Goal: Information Seeking & Learning: Learn about a topic

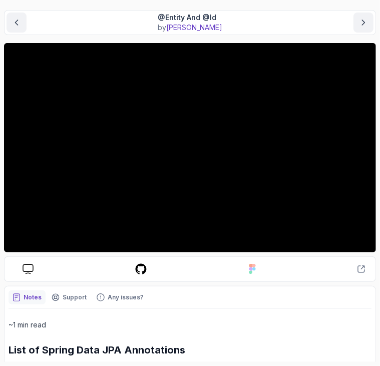
scroll to position [84, 0]
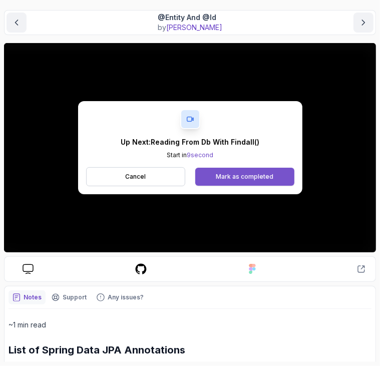
click at [266, 177] on div "Mark as completed" at bounding box center [245, 177] width 58 height 8
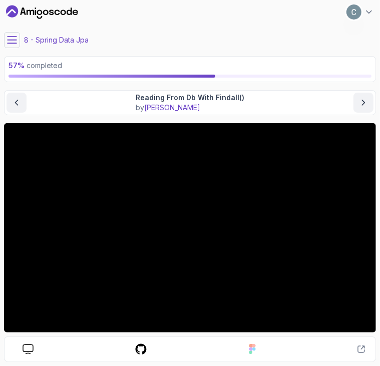
scroll to position [4, 0]
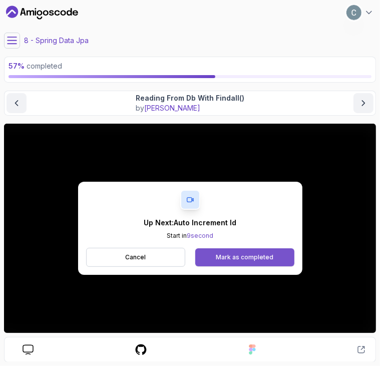
click at [251, 253] on div "Mark as completed" at bounding box center [245, 257] width 58 height 8
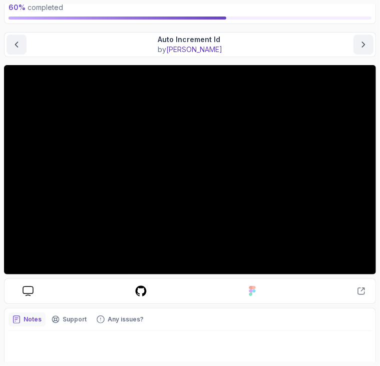
scroll to position [84, 0]
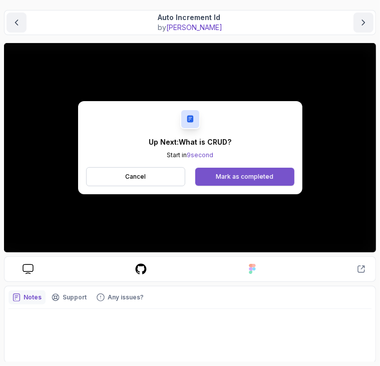
click at [246, 174] on div "Mark as completed" at bounding box center [245, 177] width 58 height 8
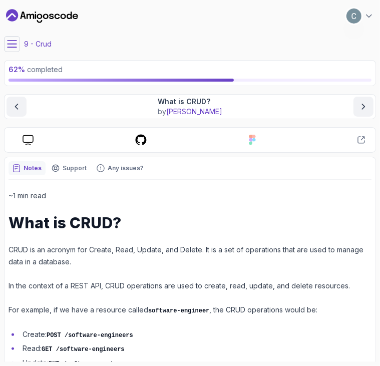
scroll to position [87, 0]
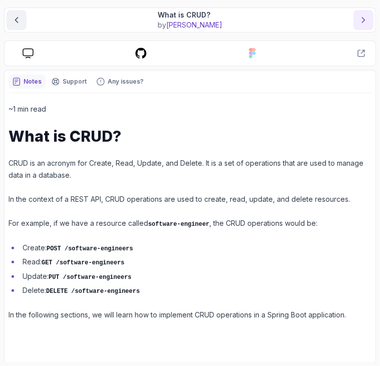
click at [357, 25] on button "next content" at bounding box center [363, 20] width 20 height 20
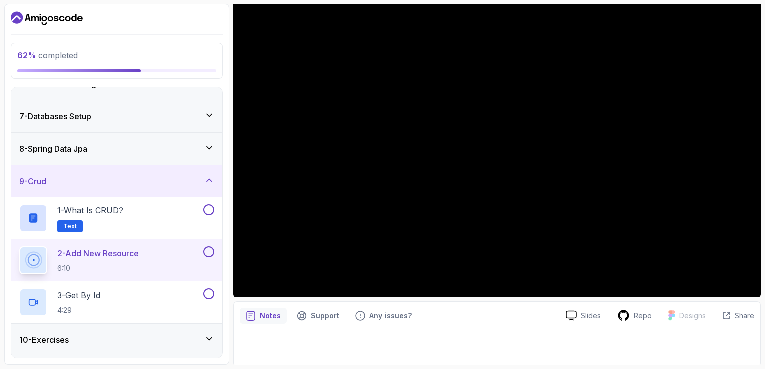
scroll to position [187, 0]
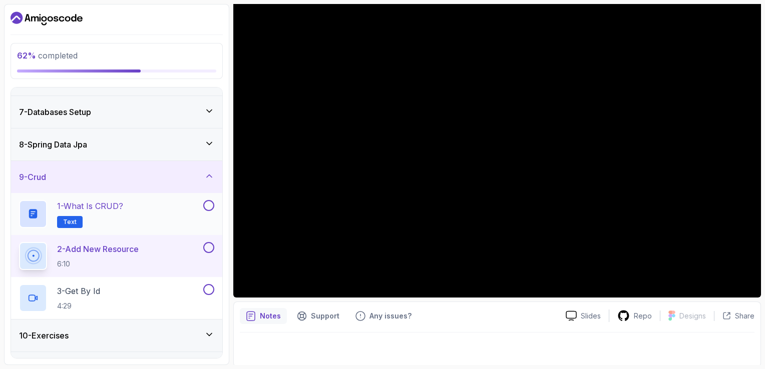
click at [206, 200] on button at bounding box center [208, 205] width 11 height 11
click at [214, 142] on icon at bounding box center [209, 144] width 10 height 10
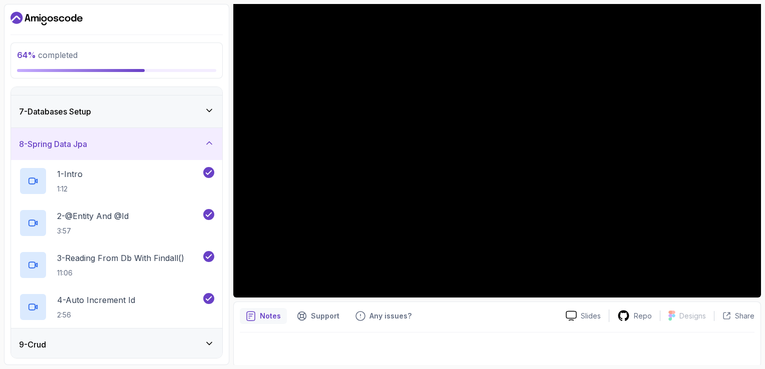
click at [209, 114] on icon at bounding box center [209, 111] width 10 height 10
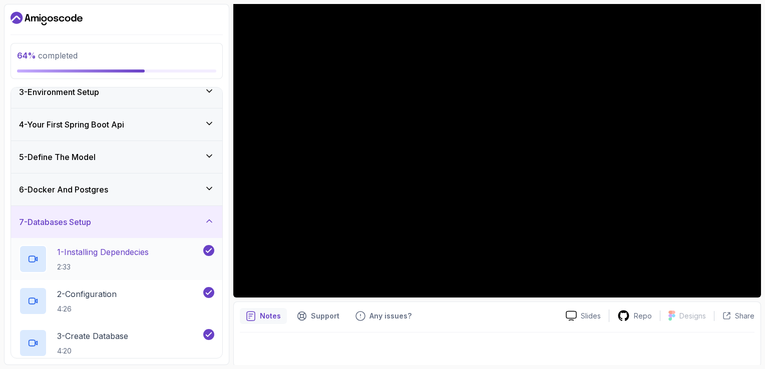
scroll to position [74, 0]
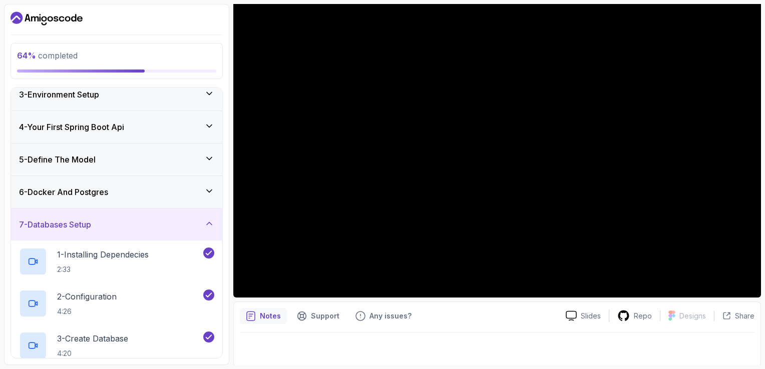
click at [208, 186] on icon at bounding box center [209, 191] width 10 height 10
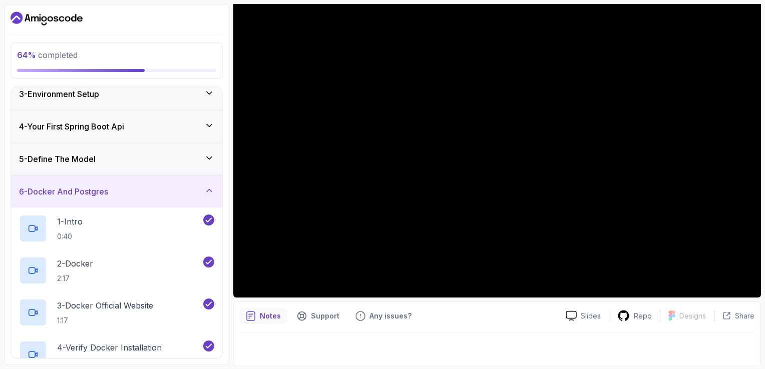
click at [212, 155] on icon at bounding box center [209, 158] width 10 height 10
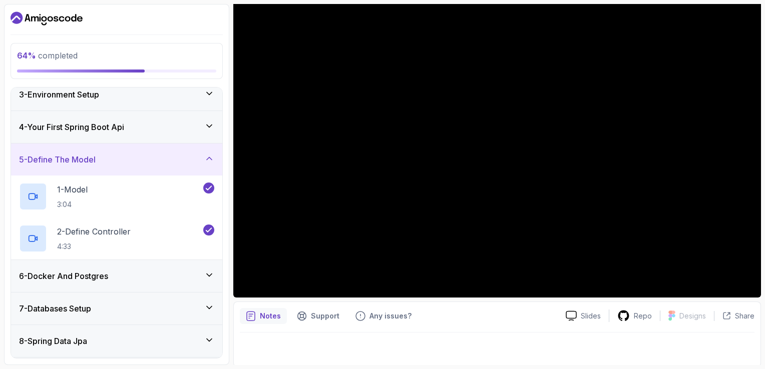
click at [213, 123] on icon at bounding box center [209, 126] width 10 height 10
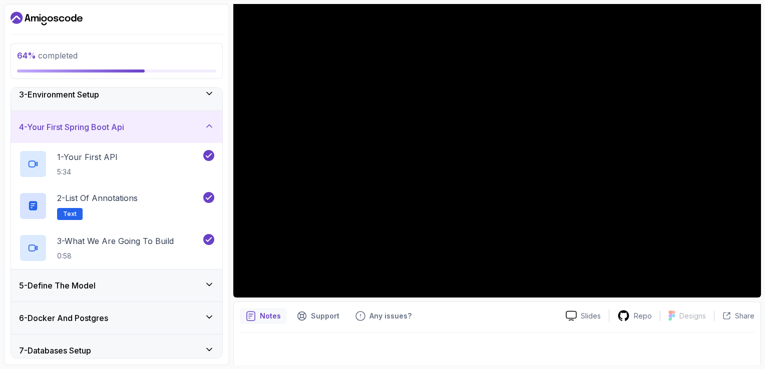
click at [213, 123] on icon at bounding box center [209, 126] width 10 height 10
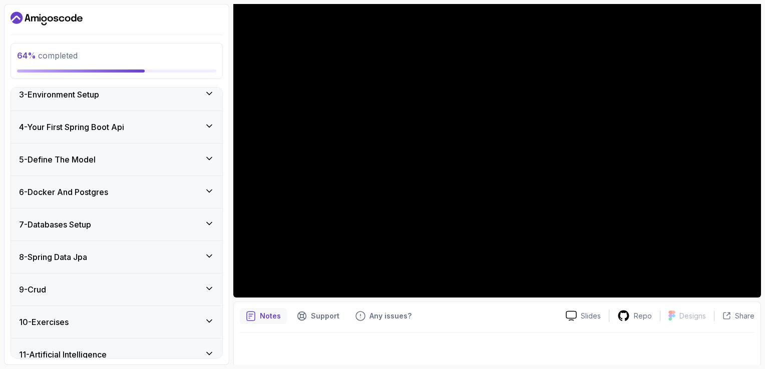
scroll to position [117, 0]
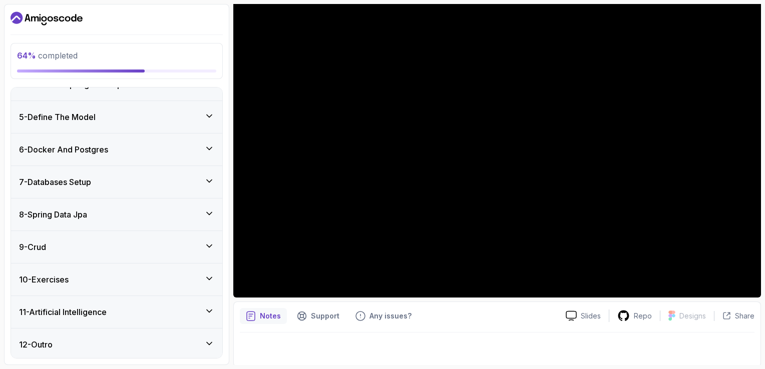
click at [197, 247] on div "9 - Crud" at bounding box center [116, 247] width 195 height 12
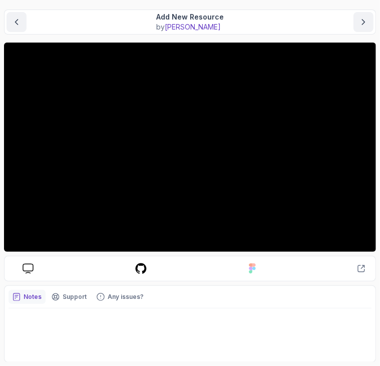
scroll to position [84, 0]
